Goal: Task Accomplishment & Management: Use online tool/utility

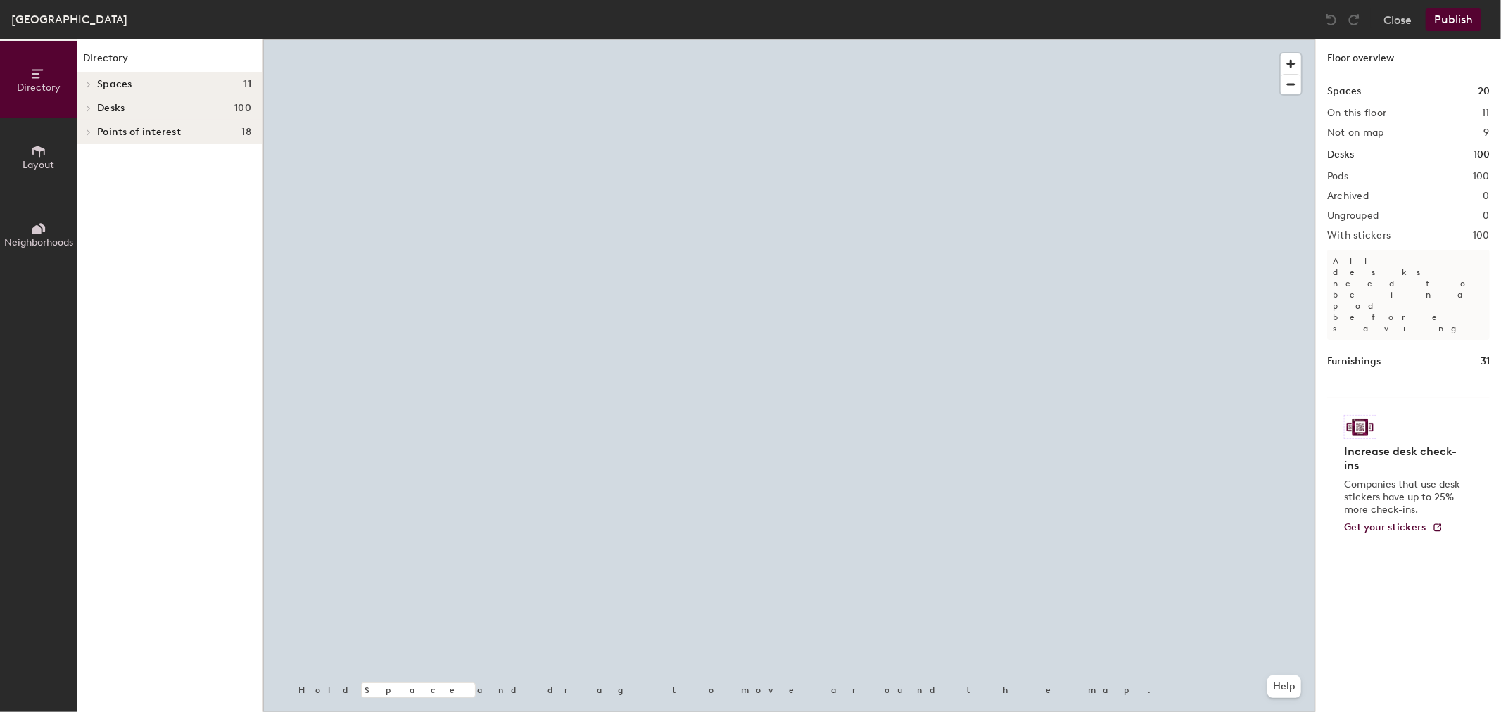
click at [88, 129] on icon at bounding box center [89, 132] width 6 height 7
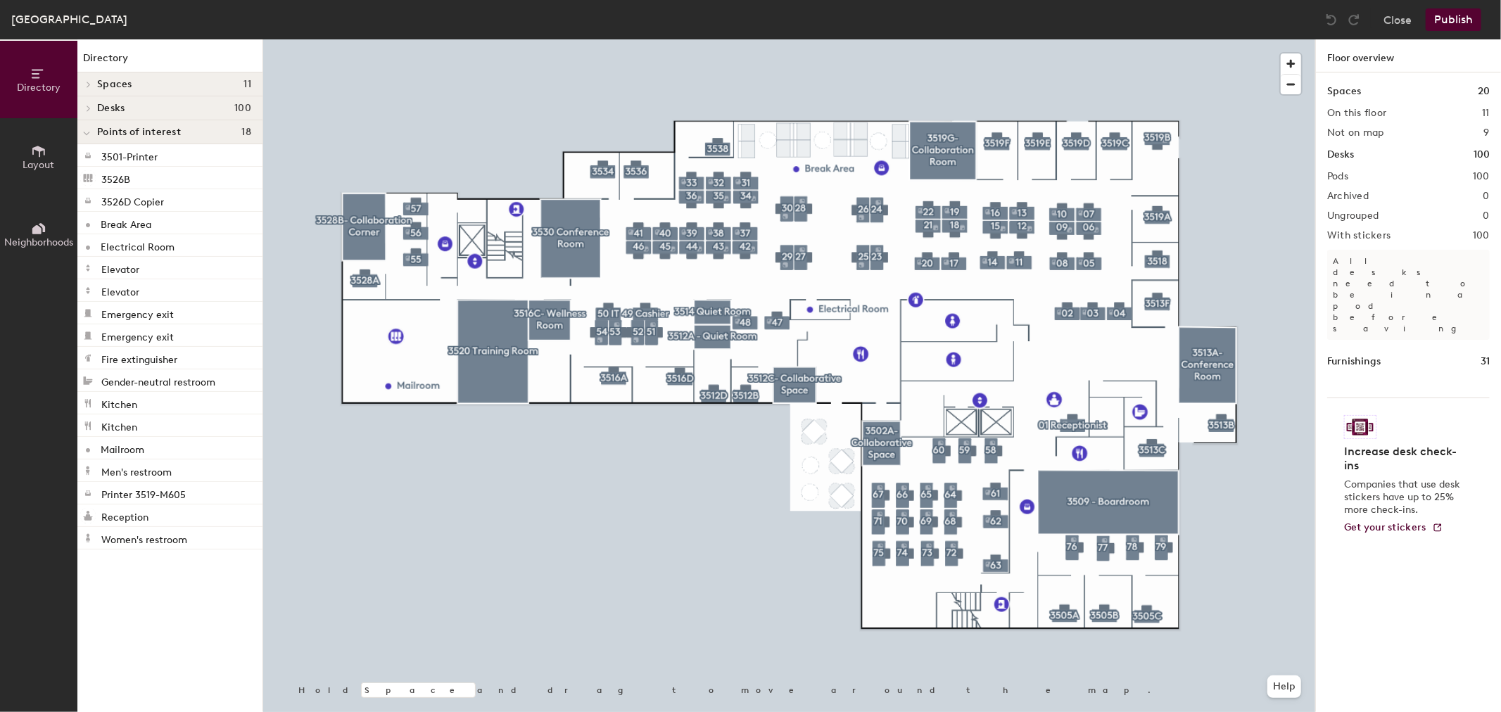
click at [87, 132] on icon at bounding box center [86, 134] width 7 height 6
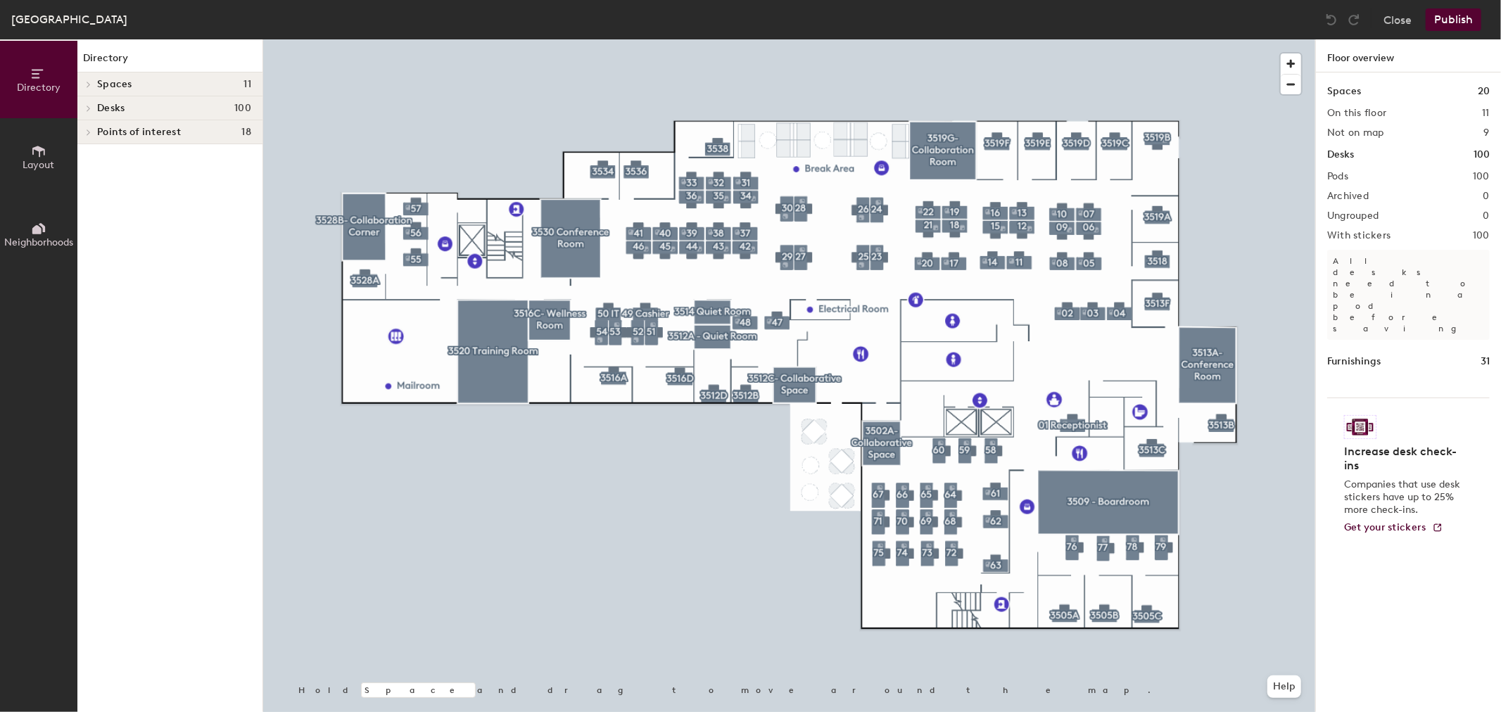
click at [43, 145] on icon at bounding box center [38, 151] width 15 height 15
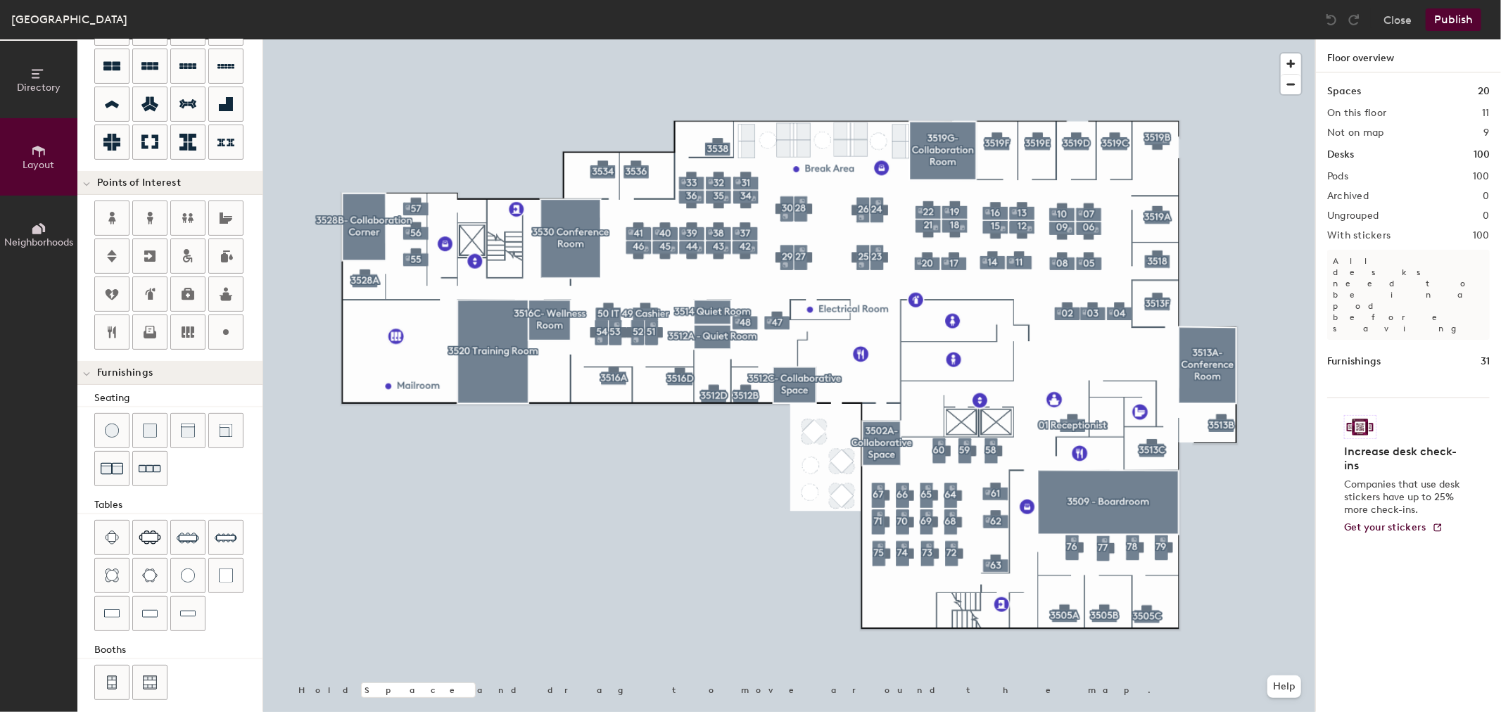
scroll to position [176, 0]
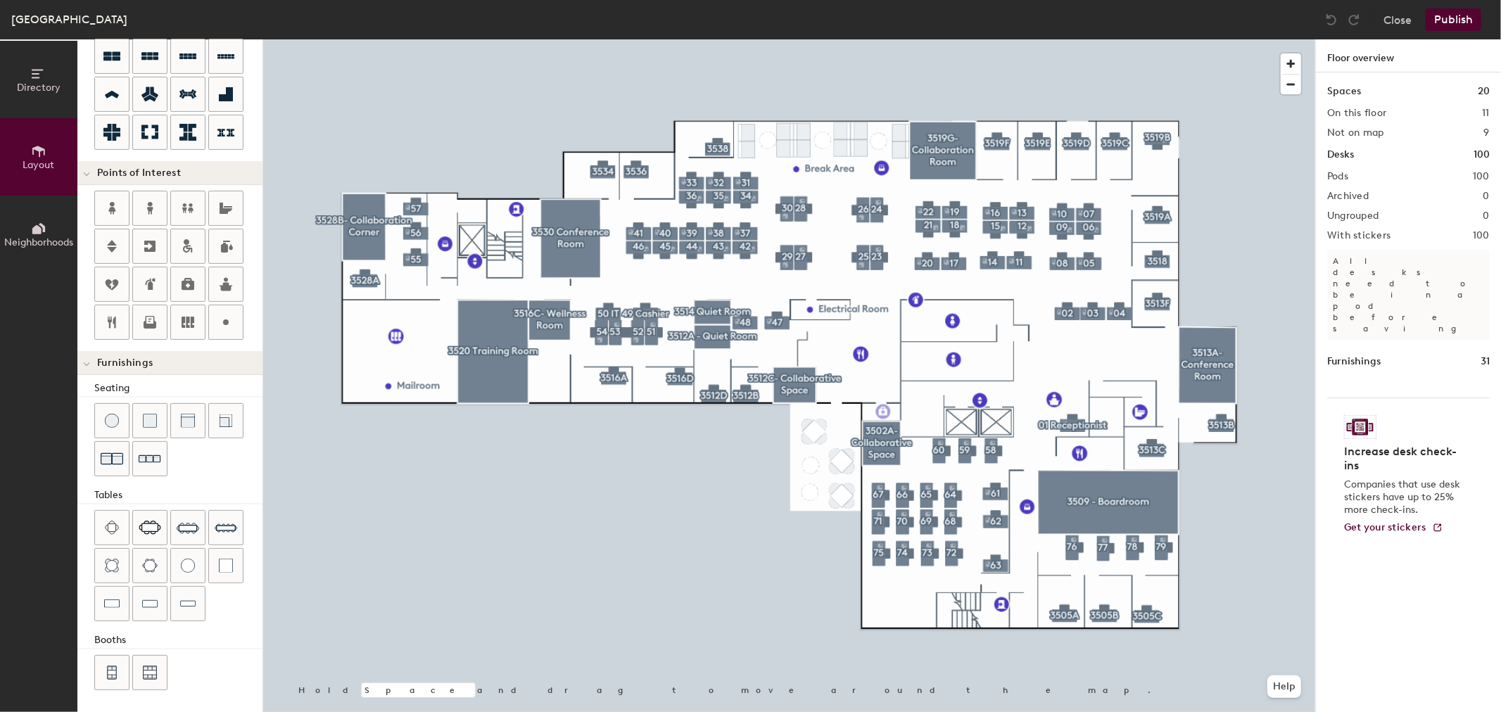
click at [883, 412] on div "Directory Layout Neighborhoods Layout Add space Resize Desks Points of Interest…" at bounding box center [750, 375] width 1501 height 673
click at [929, 439] on span "Done" at bounding box center [926, 443] width 42 height 24
click at [1106, 455] on div "Directory Layout Neighborhoods Layout Add space Resize Desks Points of Interest…" at bounding box center [750, 375] width 1501 height 673
click at [1152, 487] on span "Done" at bounding box center [1148, 486] width 42 height 24
click at [1453, 21] on button "Publish" at bounding box center [1454, 19] width 56 height 23
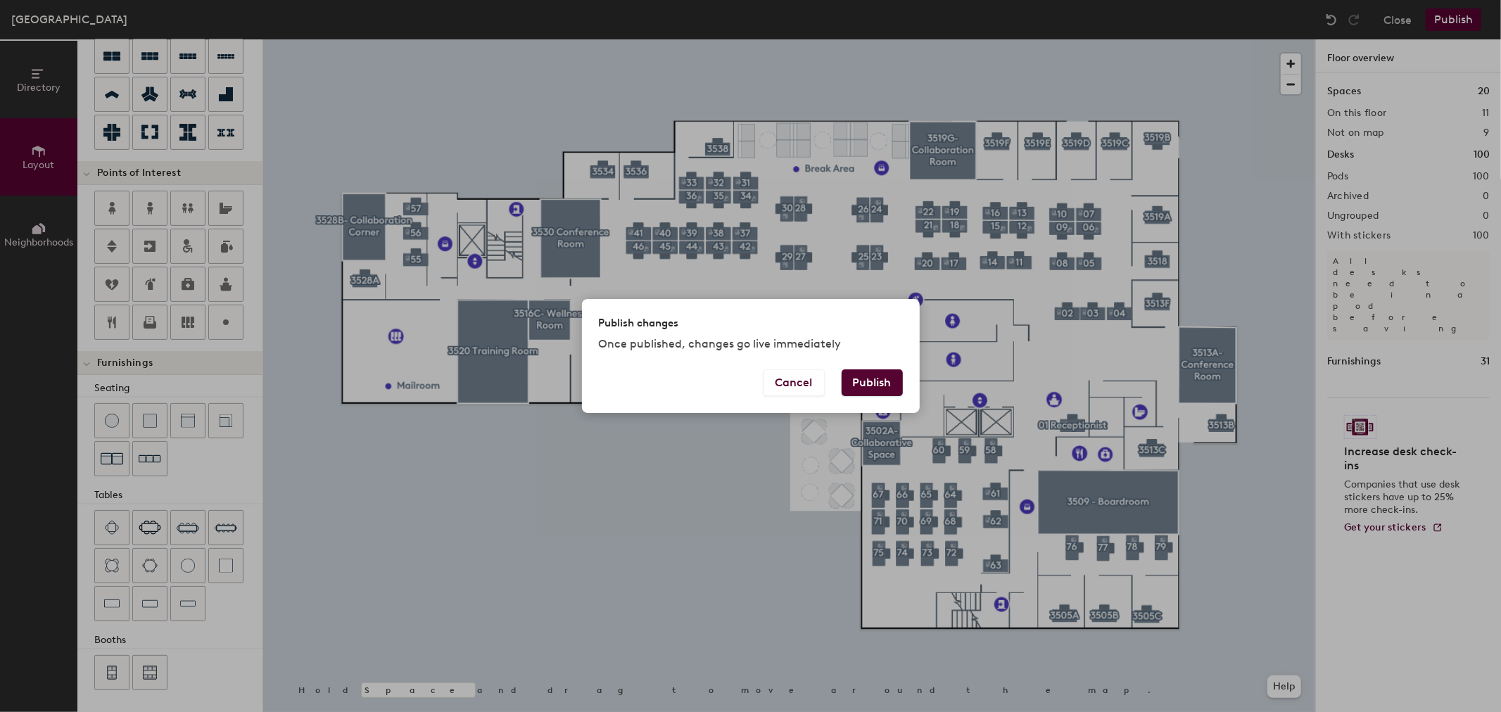
click at [859, 382] on button "Publish" at bounding box center [872, 382] width 61 height 27
type input "20"
